Goal: Task Accomplishment & Management: Manage account settings

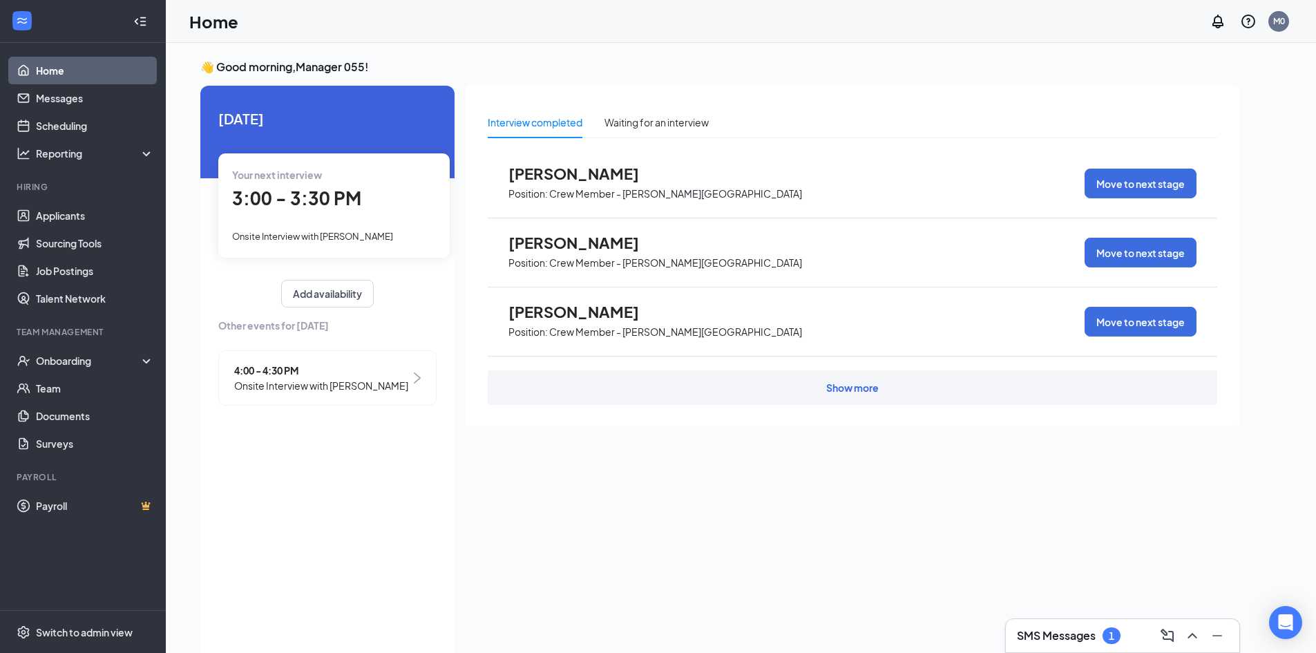
click at [294, 188] on span "3:00 - 3:30 PM" at bounding box center [296, 197] width 129 height 23
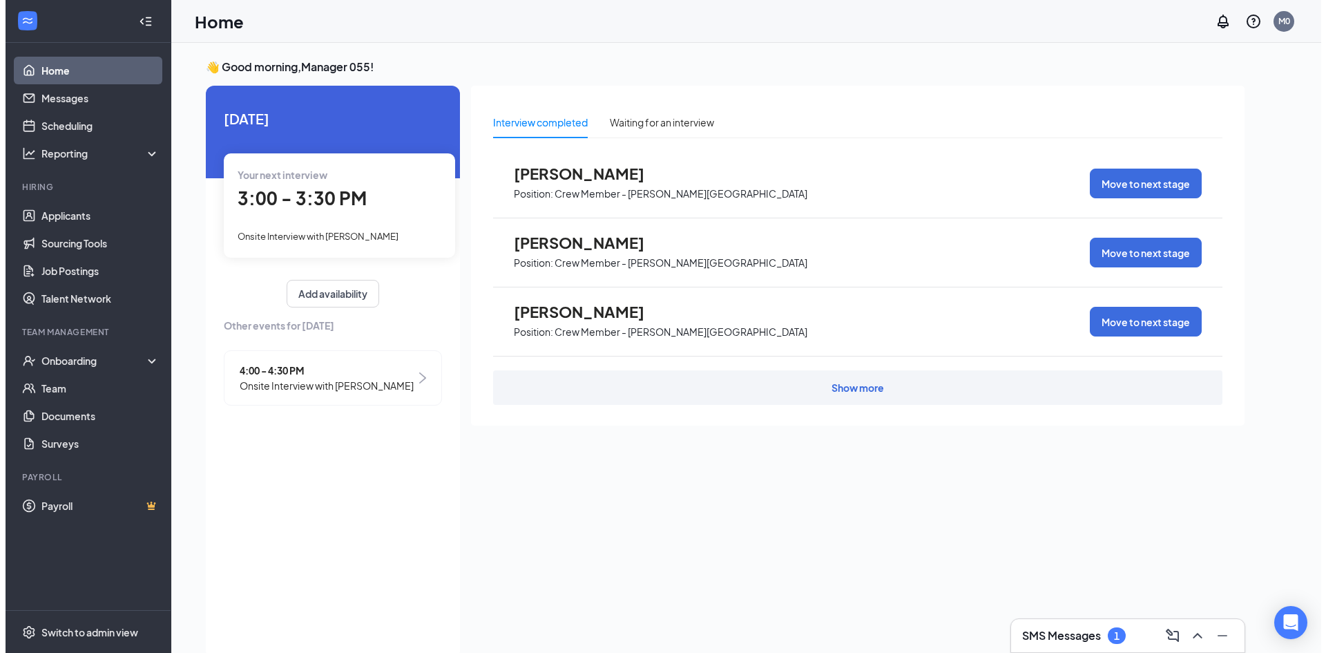
scroll to position [6, 0]
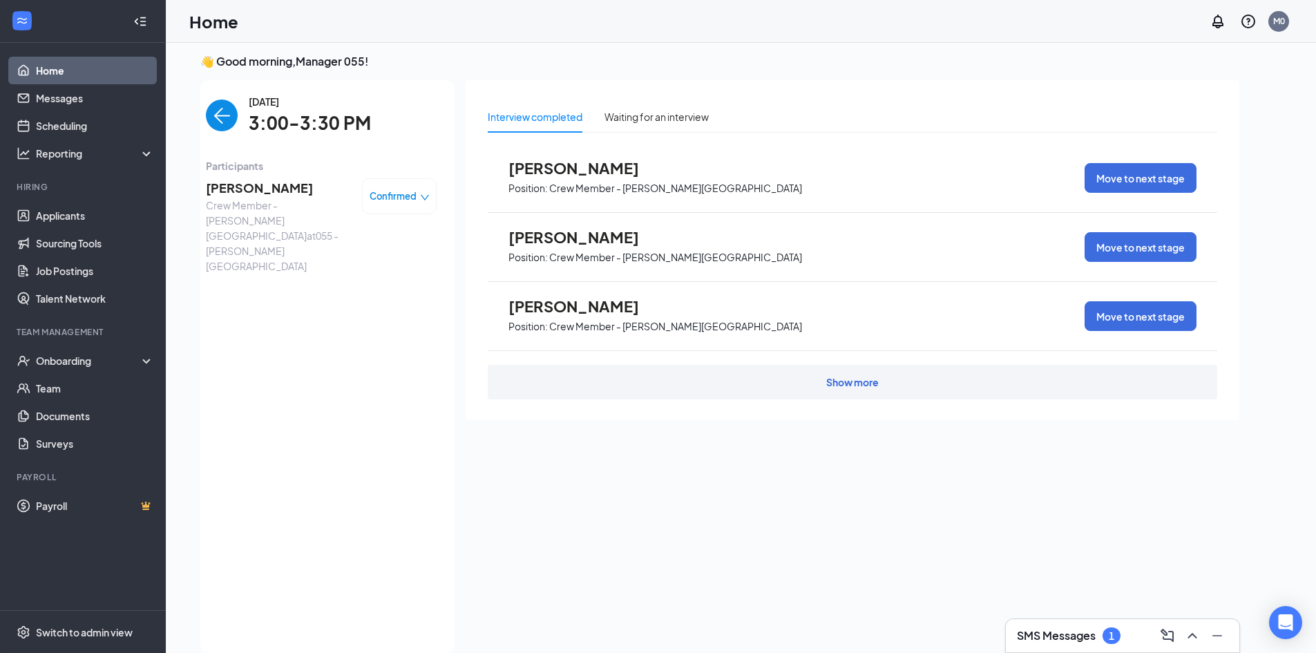
click at [271, 183] on span "[PERSON_NAME]" at bounding box center [278, 187] width 145 height 19
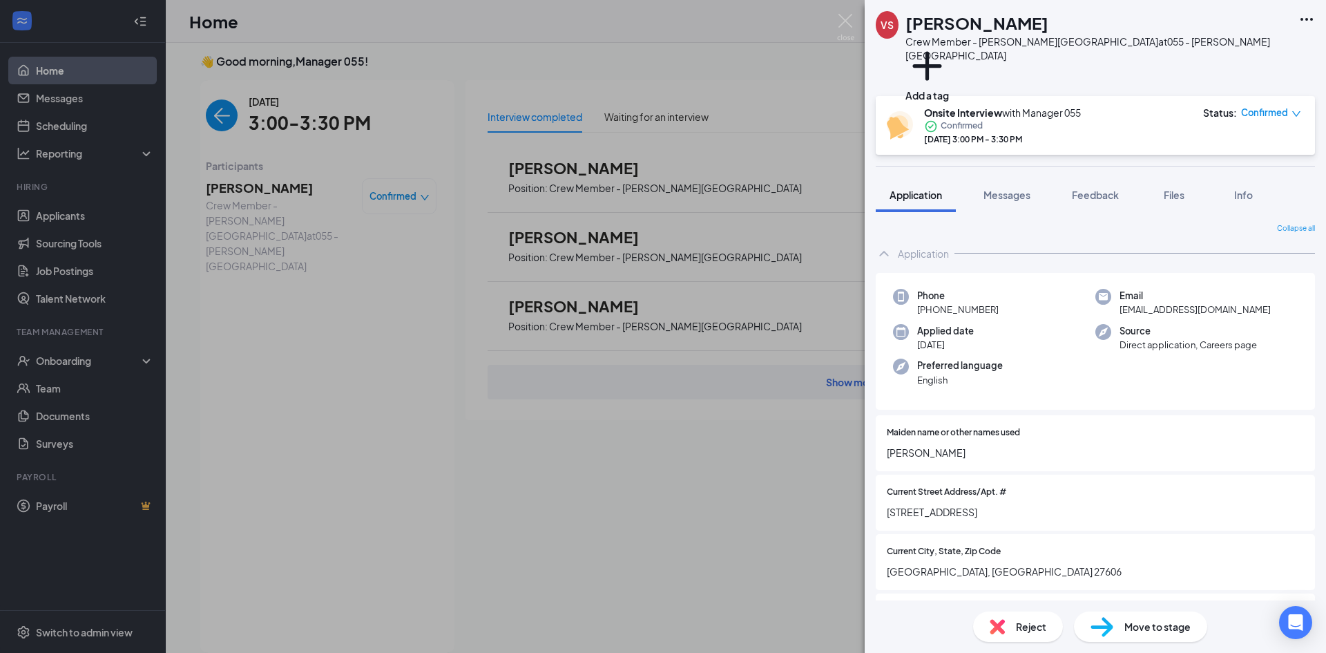
click at [1310, 17] on icon "Ellipses" at bounding box center [1306, 19] width 17 height 17
click at [1247, 51] on link "View full application" at bounding box center [1202, 44] width 89 height 15
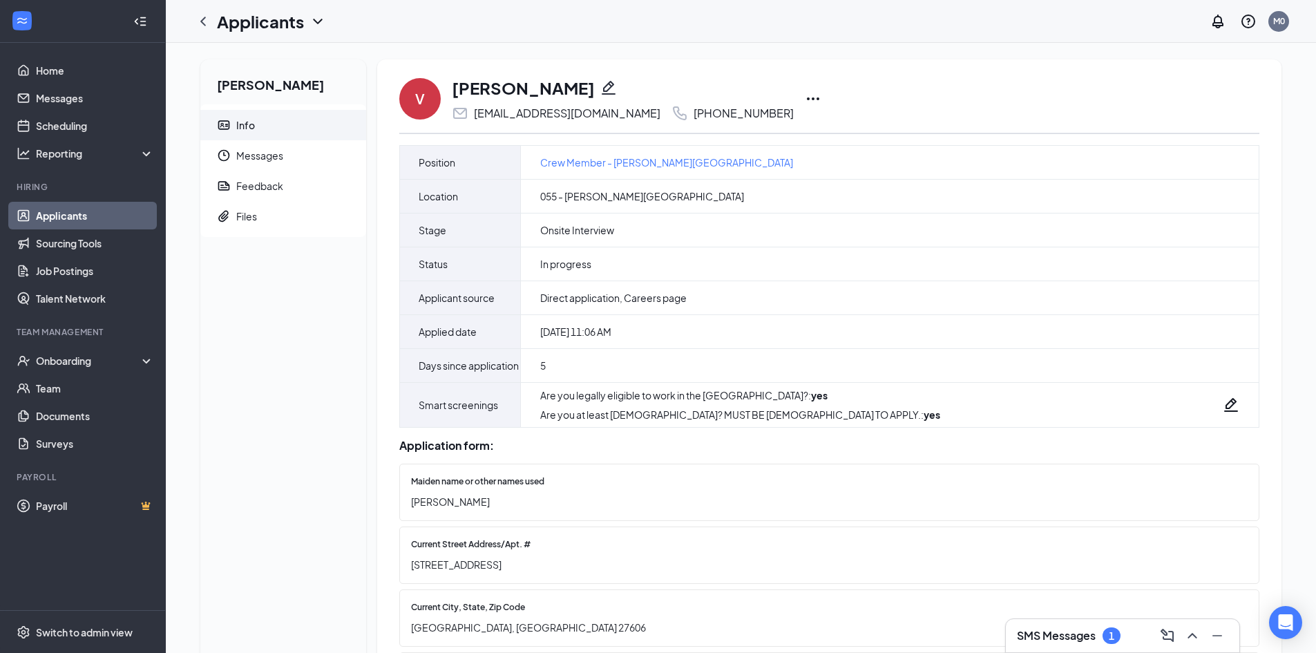
click at [805, 97] on icon "Ellipses" at bounding box center [813, 98] width 17 height 17
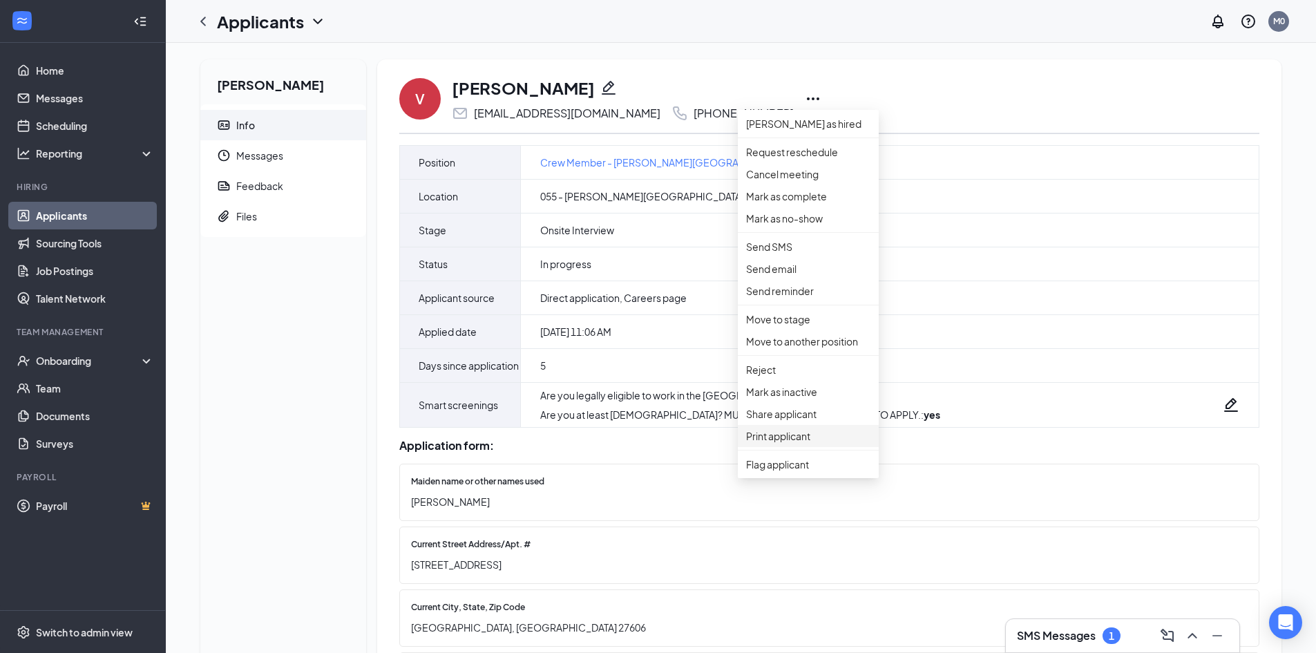
click at [773, 443] on p "Print applicant" at bounding box center [808, 435] width 124 height 15
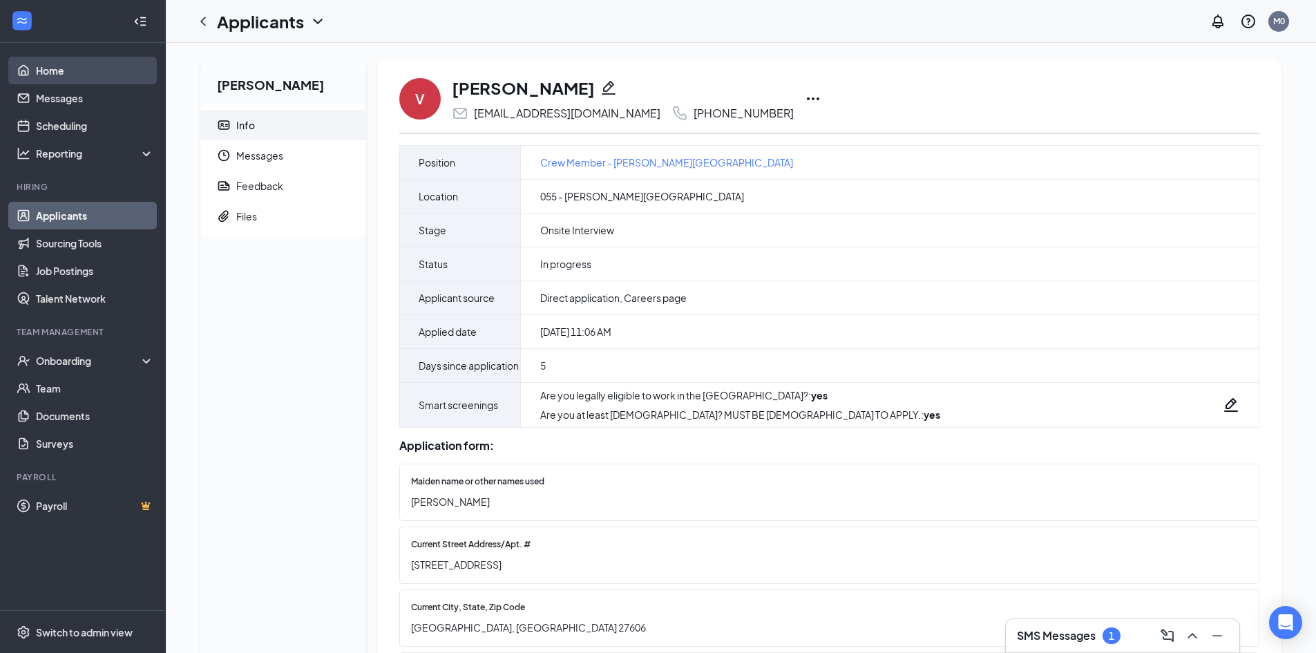
click at [66, 70] on link "Home" at bounding box center [95, 71] width 118 height 28
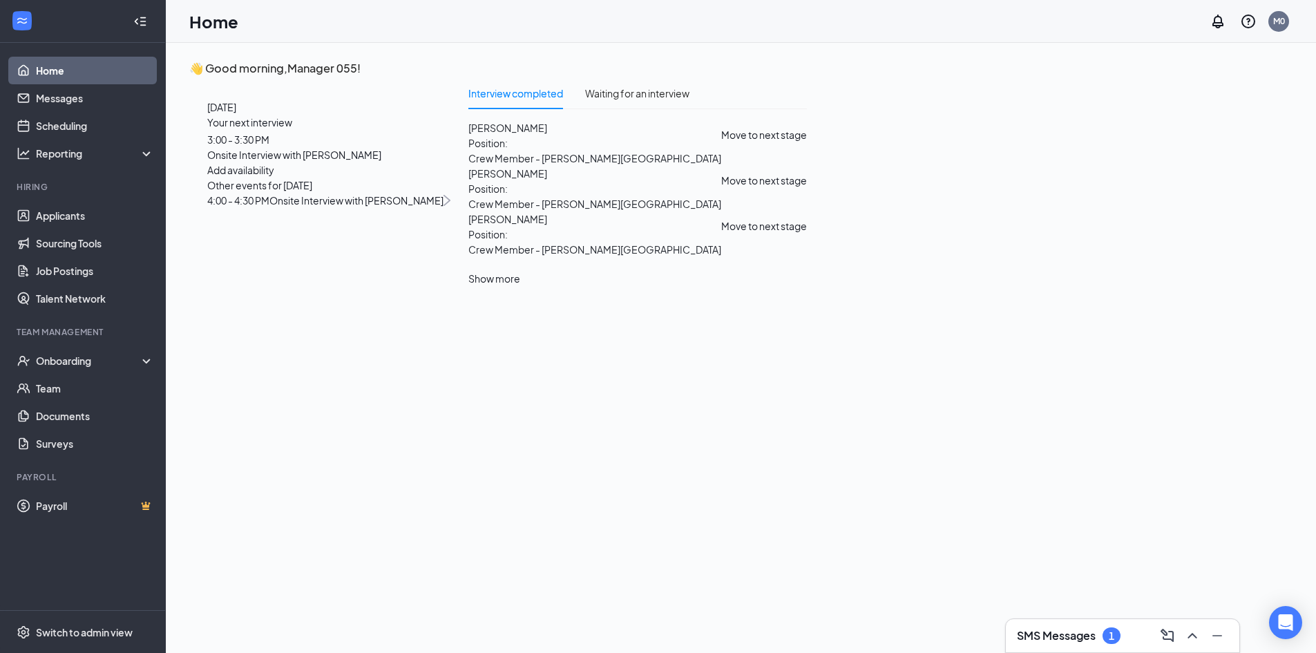
click at [323, 207] on span "Onsite Interview with [PERSON_NAME]" at bounding box center [356, 200] width 174 height 12
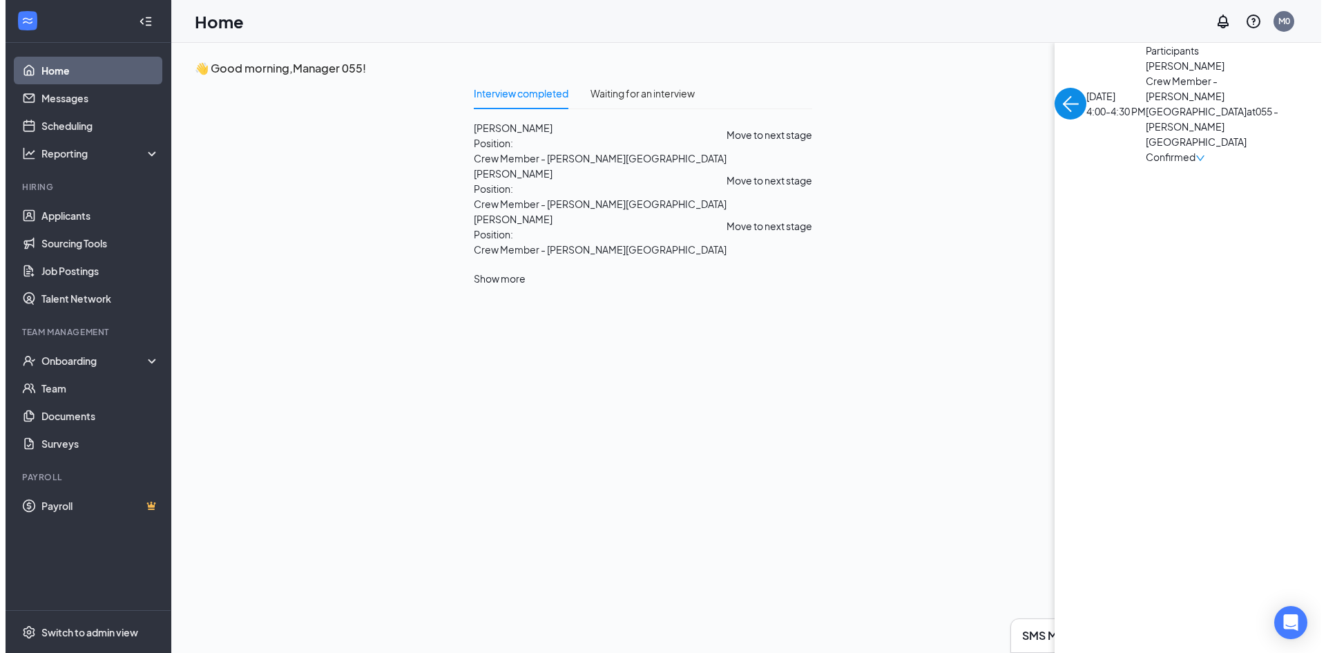
scroll to position [6, 0]
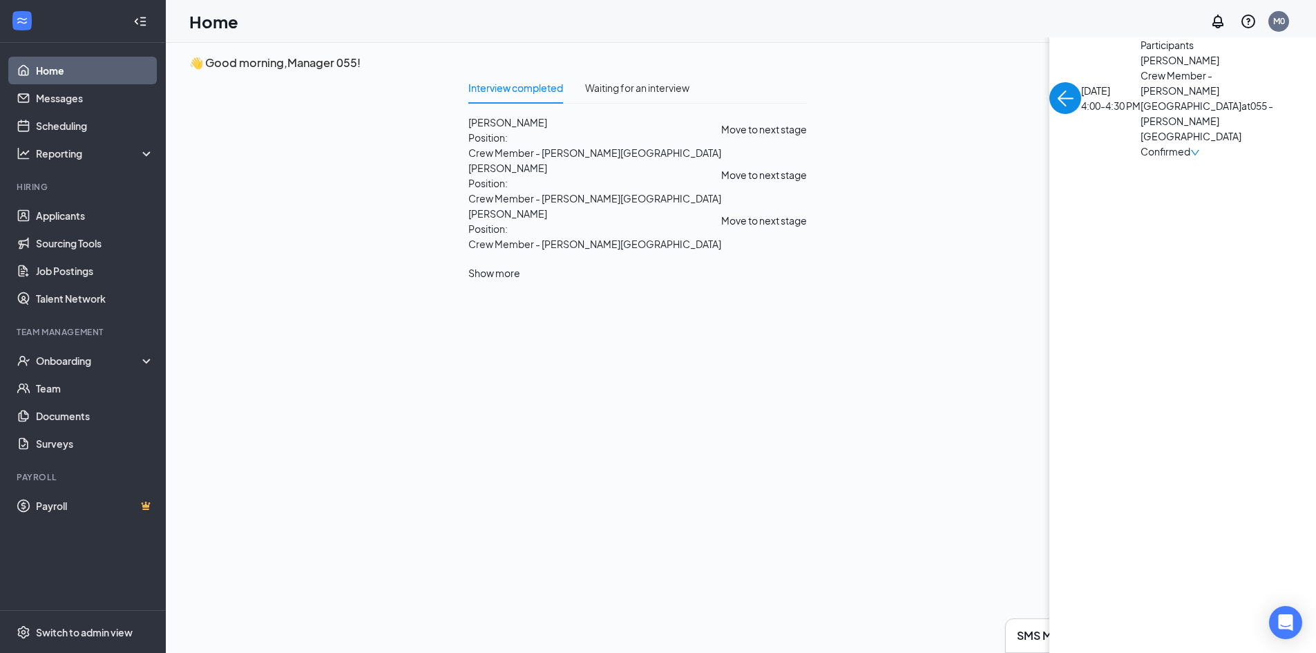
click at [1140, 68] on span "Tania Beaver" at bounding box center [1212, 59] width 145 height 15
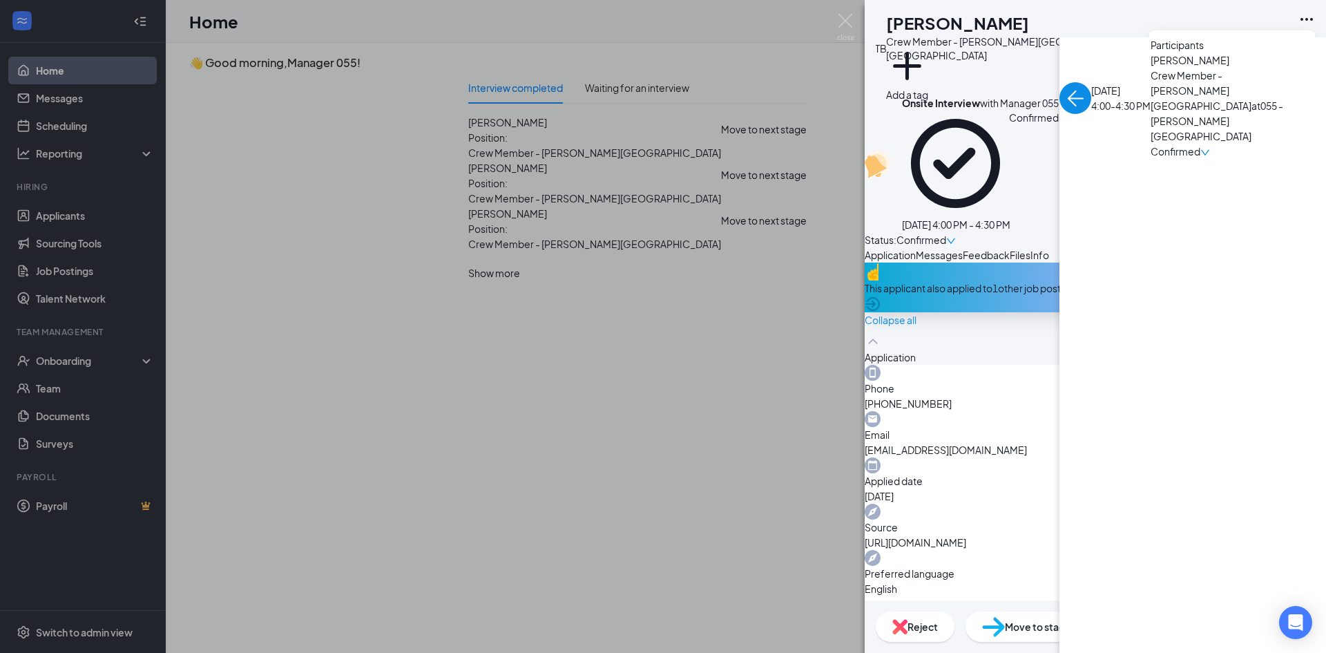
drag, startPoint x: 1308, startPoint y: 16, endPoint x: 1254, endPoint y: 24, distance: 55.2
click at [1254, 24] on div "TB Tania Beaver Crew Member - Holly Springs at 055 - Holly Springs Add a tag" at bounding box center [1095, 48] width 461 height 96
click at [1302, 18] on icon "Ellipses" at bounding box center [1307, 19] width 12 height 3
click at [1233, 51] on link "View full application" at bounding box center [1232, 51] width 149 height 14
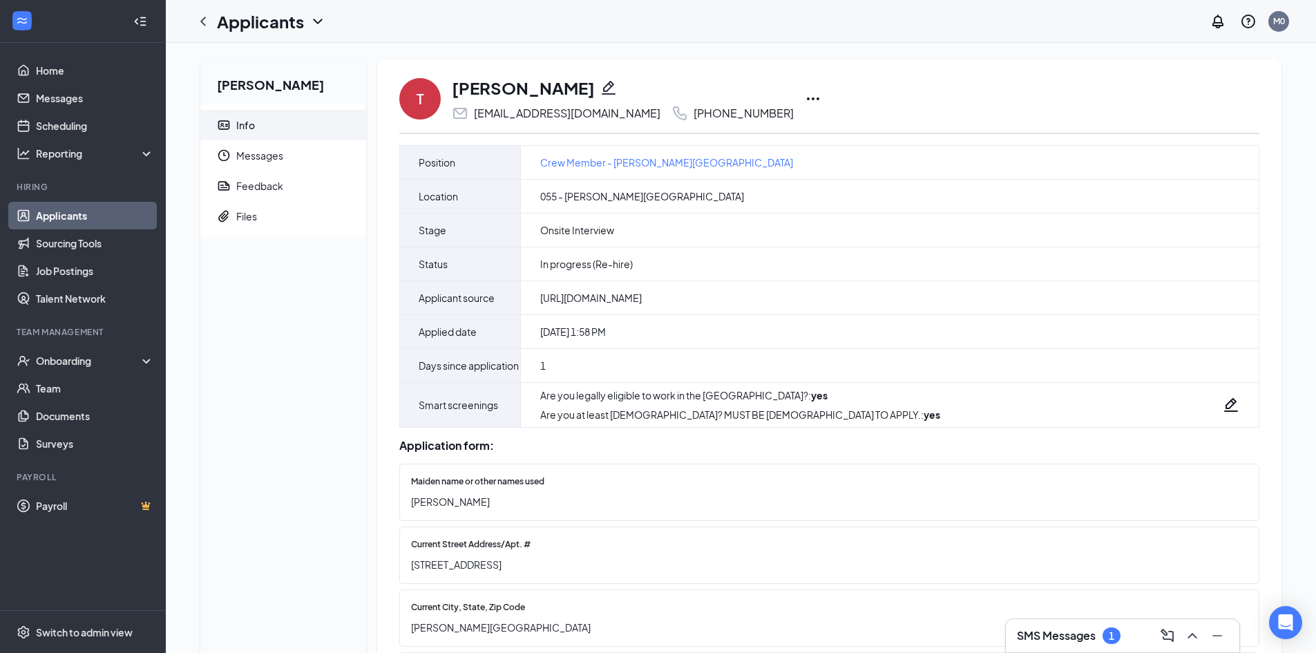
click at [805, 96] on icon "Ellipses" at bounding box center [813, 98] width 17 height 17
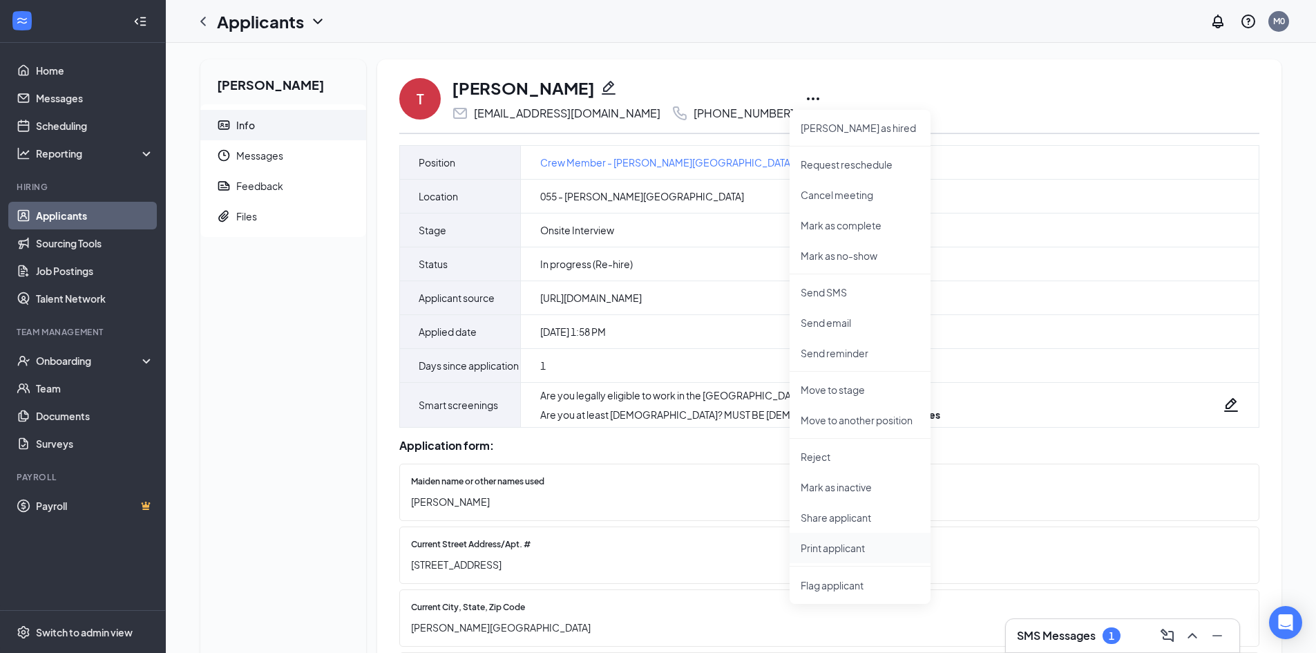
click at [819, 544] on p "Print applicant" at bounding box center [859, 548] width 119 height 14
